Goal: Task Accomplishment & Management: Manage account settings

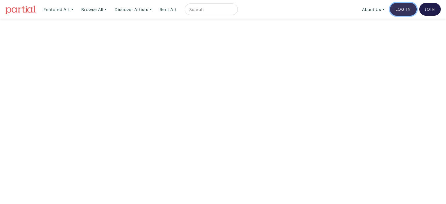
click at [406, 10] on link "Log In" at bounding box center [403, 9] width 27 height 13
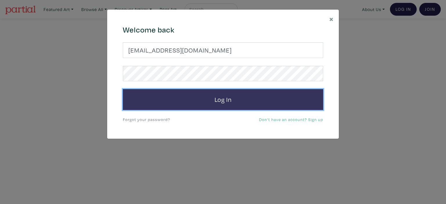
click at [253, 100] on button "Log In" at bounding box center [223, 99] width 200 height 21
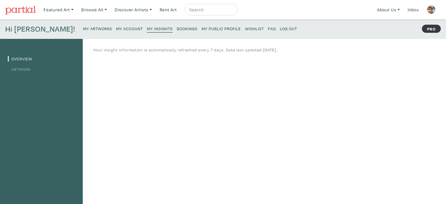
click at [280, 29] on small "Log Out" at bounding box center [288, 29] width 17 height 6
